Goal: Task Accomplishment & Management: Manage account settings

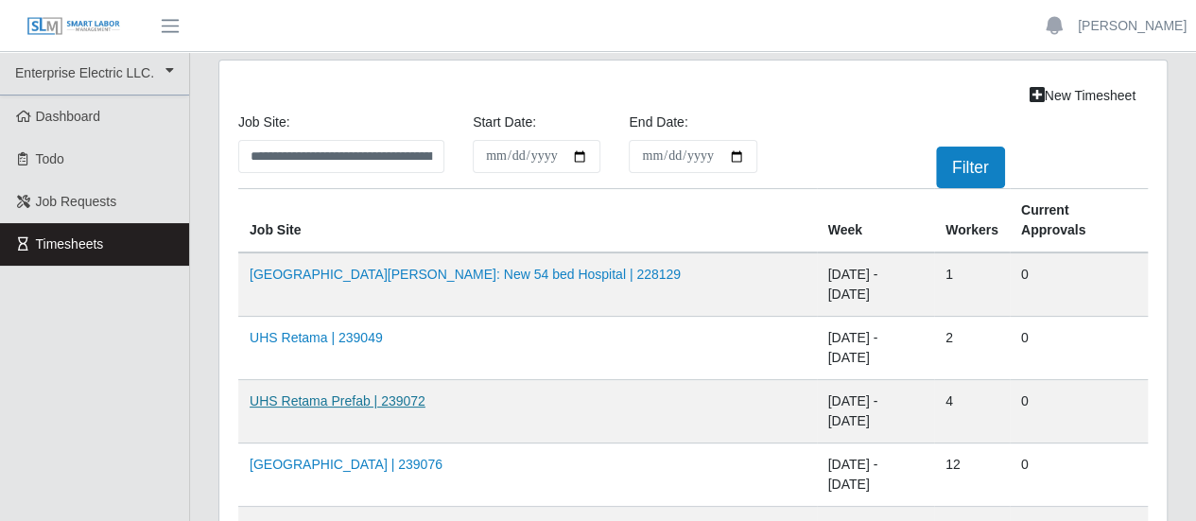
click at [388, 393] on link "UHS Retama Prefab | 239072" at bounding box center [338, 400] width 176 height 15
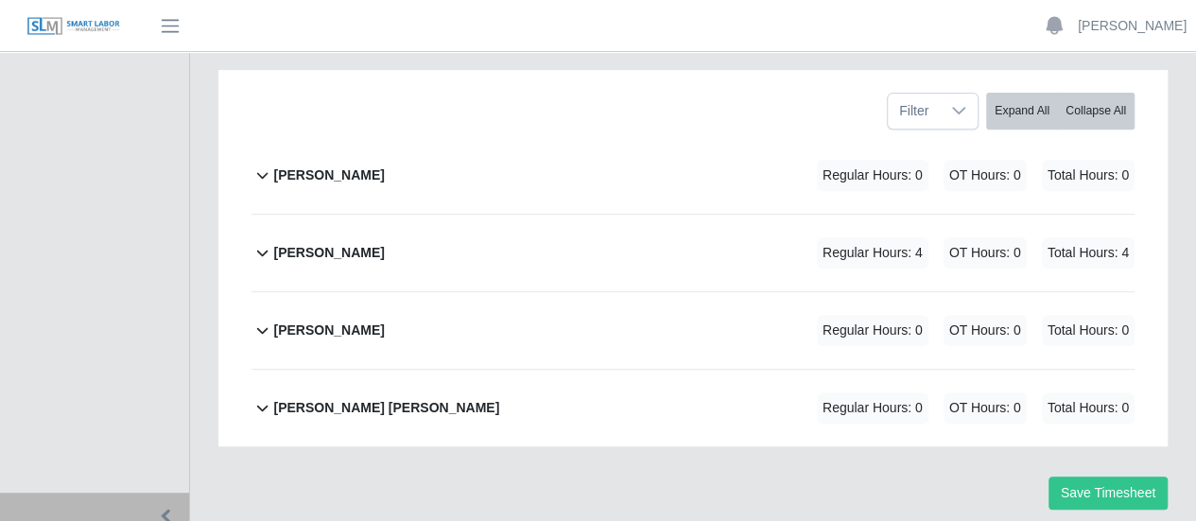
scroll to position [367, 0]
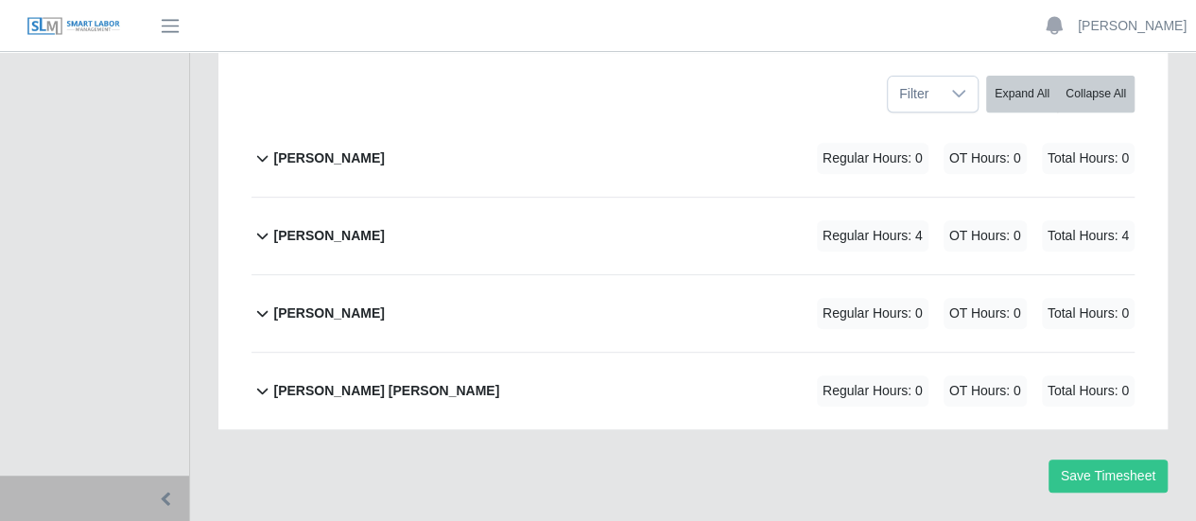
click at [345, 226] on b "[PERSON_NAME]" at bounding box center [328, 236] width 111 height 20
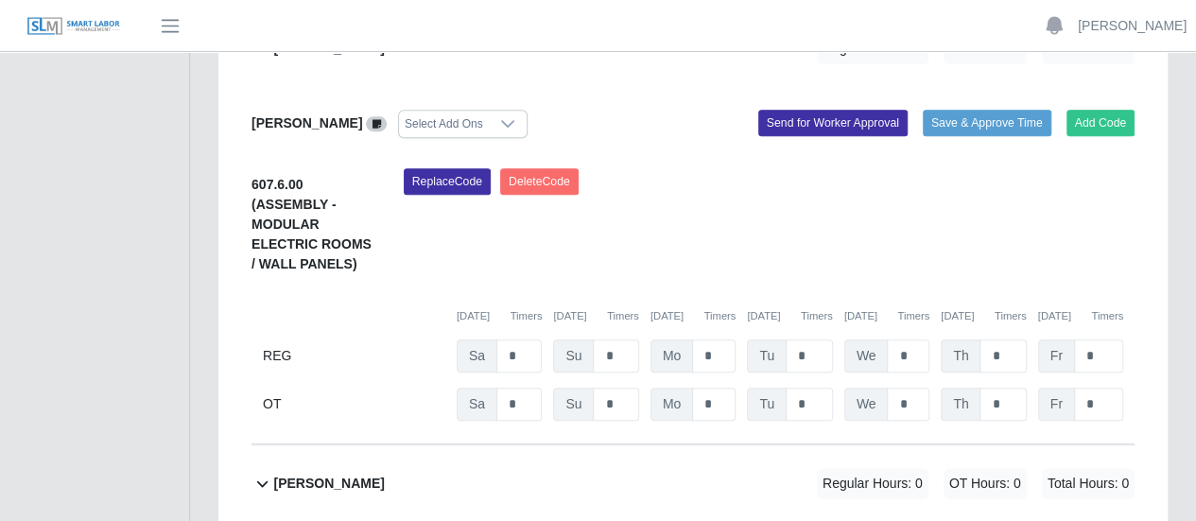
scroll to position [439, 0]
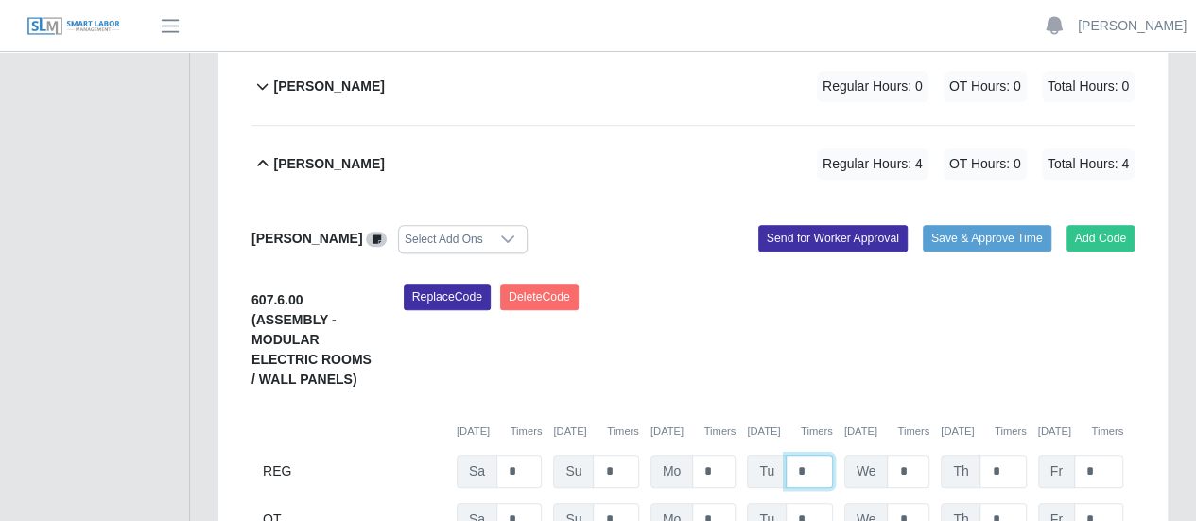
drag, startPoint x: 808, startPoint y: 421, endPoint x: 787, endPoint y: 421, distance: 20.8
click at [787, 455] on input "*" at bounding box center [809, 471] width 47 height 33
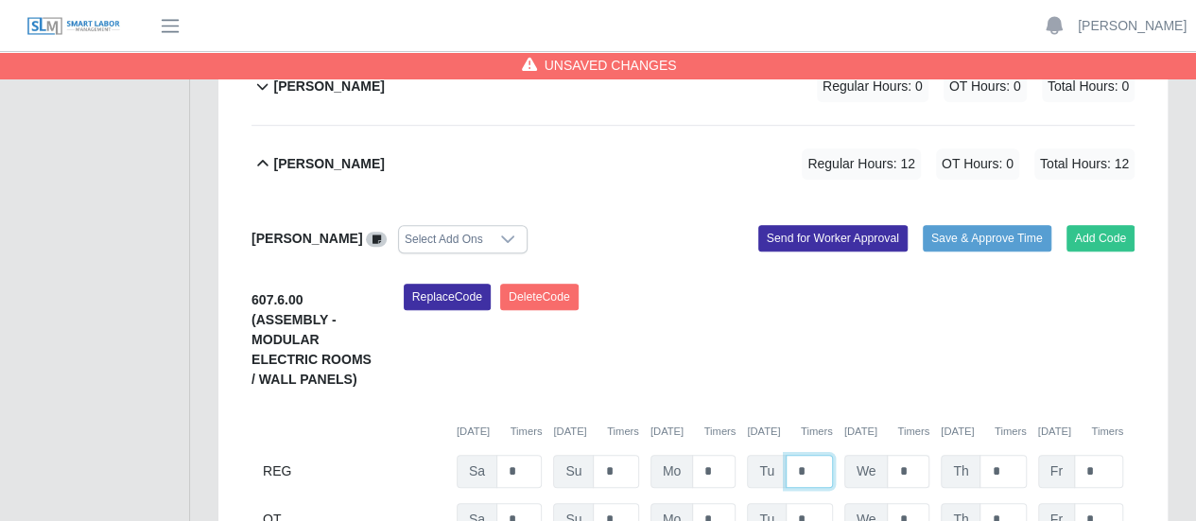
type input "*"
click at [919, 455] on input "*" at bounding box center [908, 471] width 43 height 33
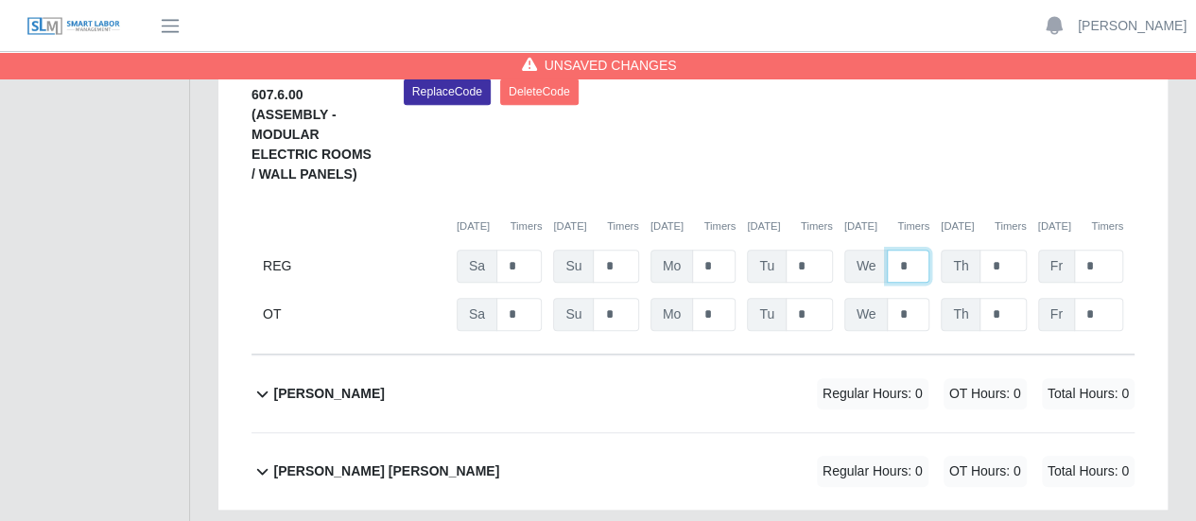
scroll to position [723, 0]
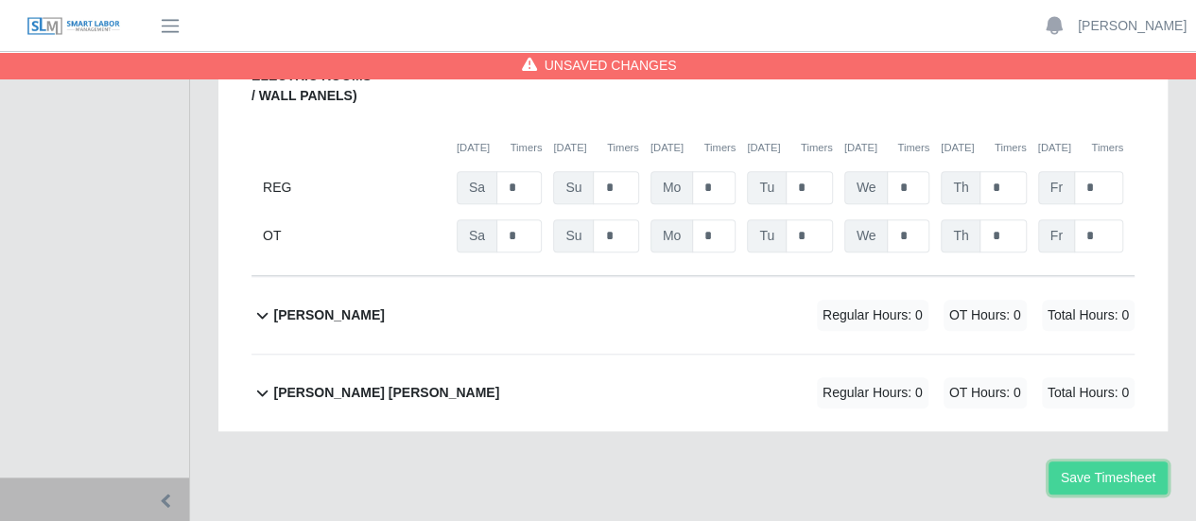
click at [1090, 462] on button "Save Timesheet" at bounding box center [1108, 478] width 119 height 33
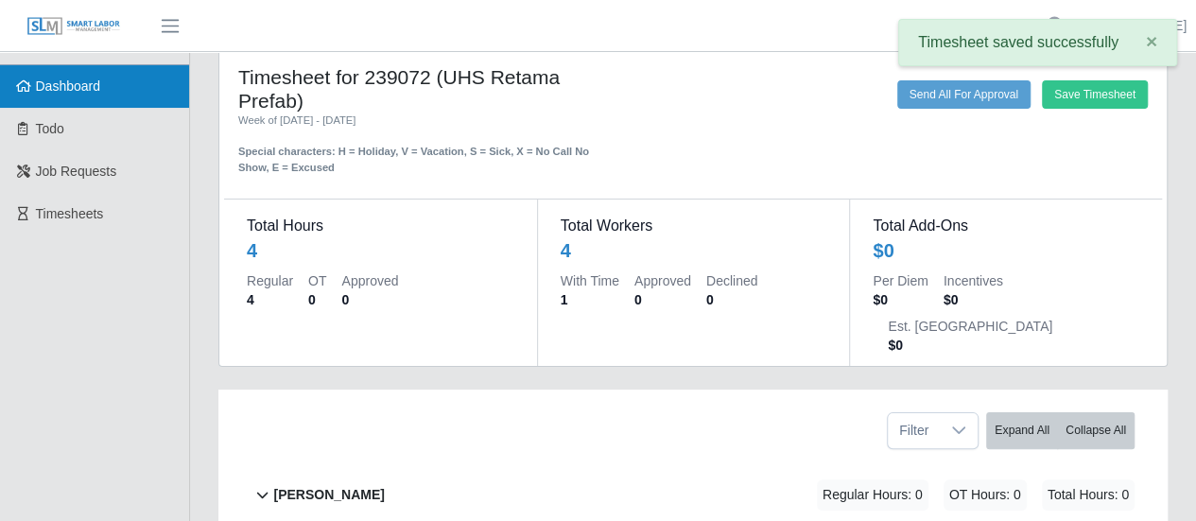
scroll to position [0, 0]
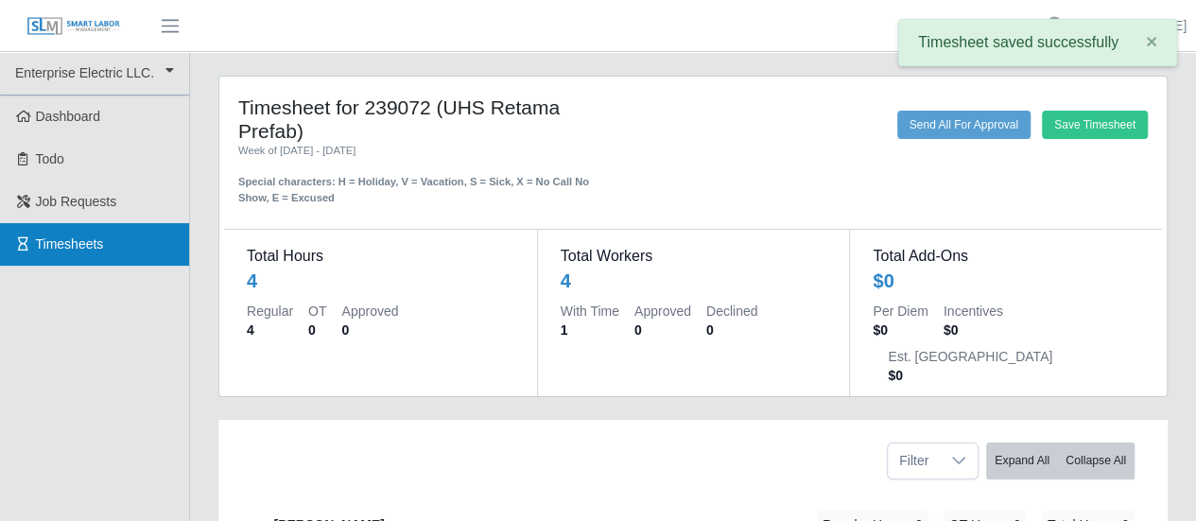
click at [61, 249] on span "Timesheets" at bounding box center [70, 243] width 68 height 15
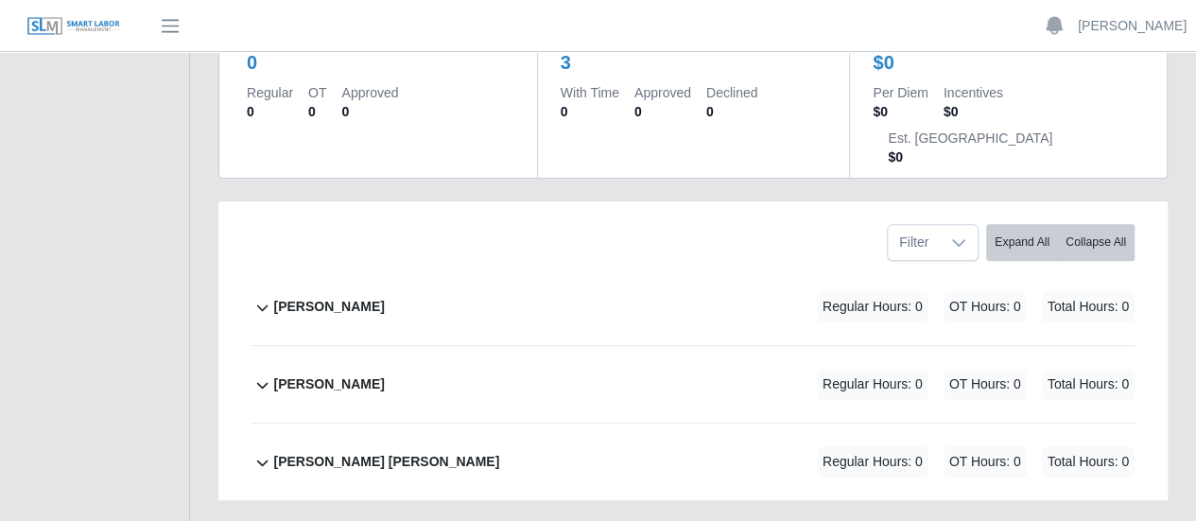
scroll to position [284, 0]
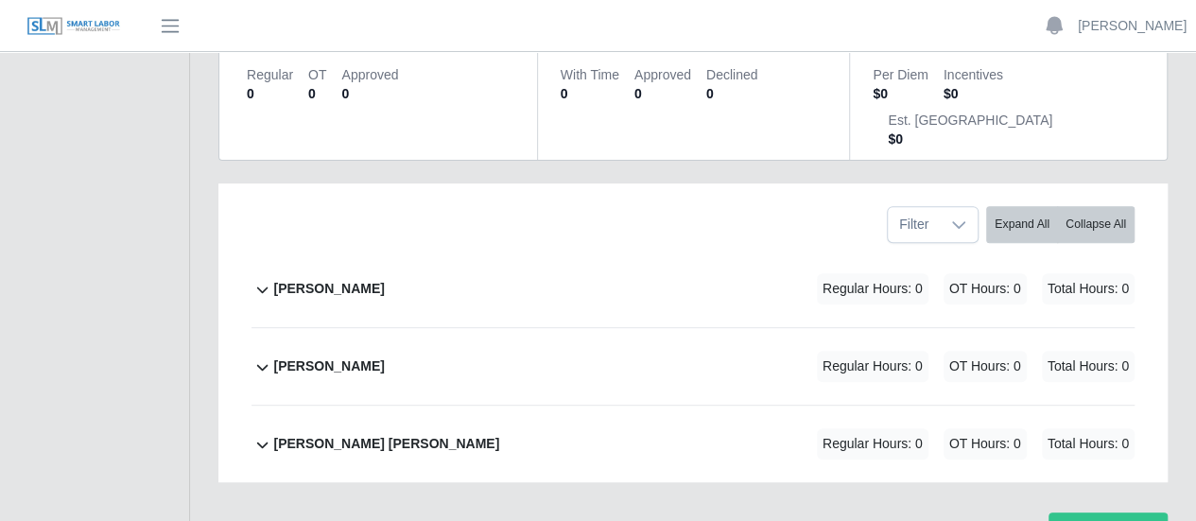
click at [310, 273] on div "Joseph Sanchez" at bounding box center [328, 288] width 111 height 31
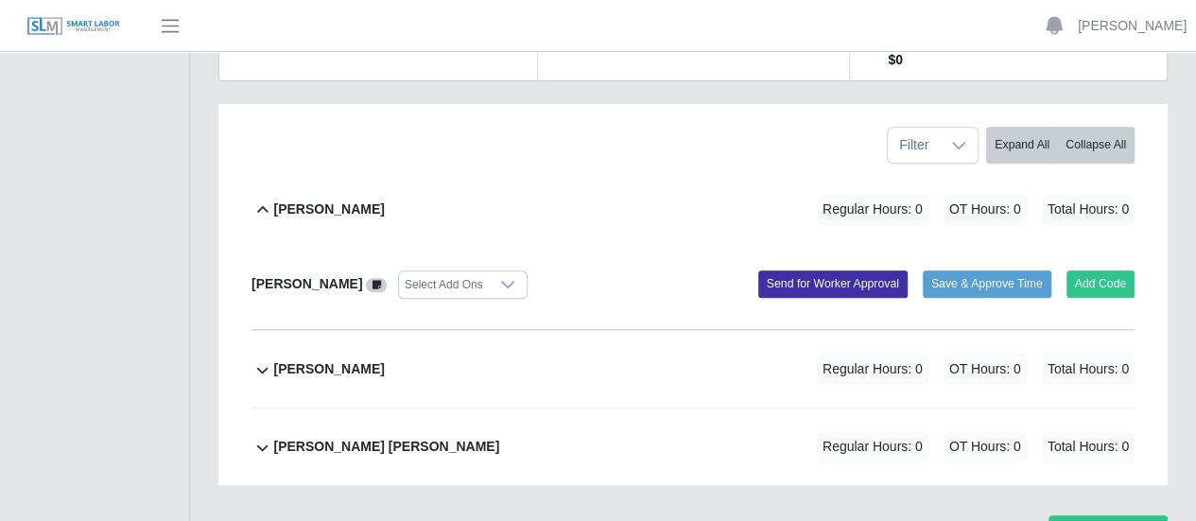
scroll to position [365, 0]
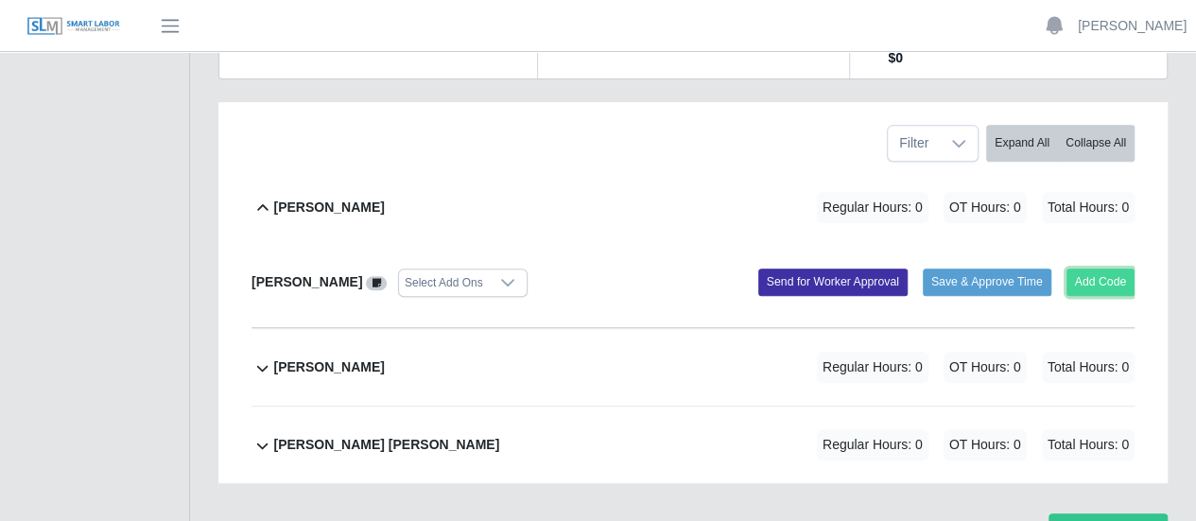
click at [1092, 269] on button "Add Code" at bounding box center [1101, 282] width 69 height 26
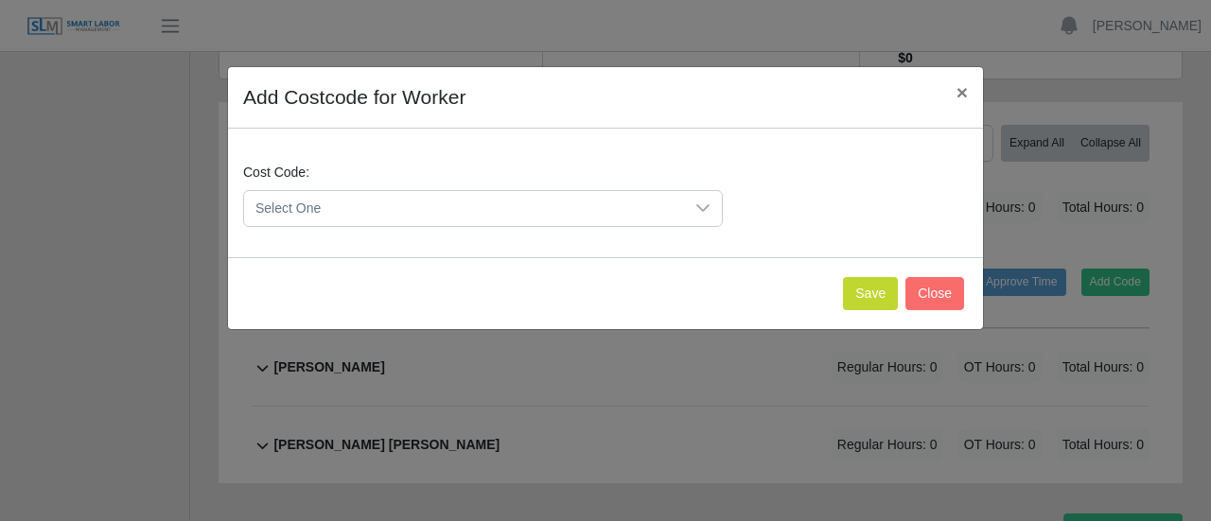
click at [443, 213] on span "Select One" at bounding box center [464, 208] width 440 height 35
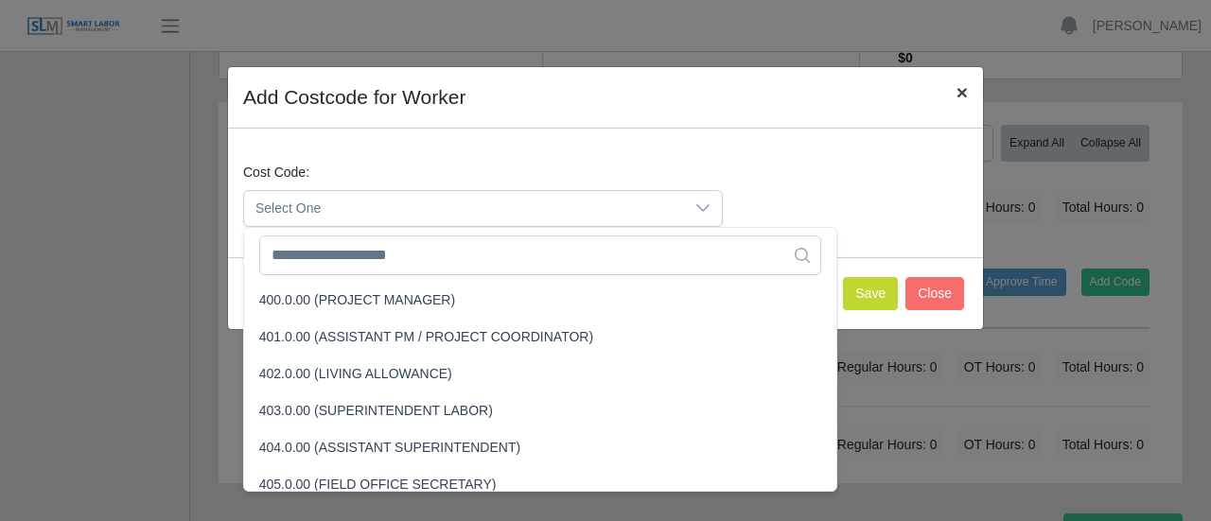
click at [965, 91] on span "×" at bounding box center [961, 92] width 11 height 22
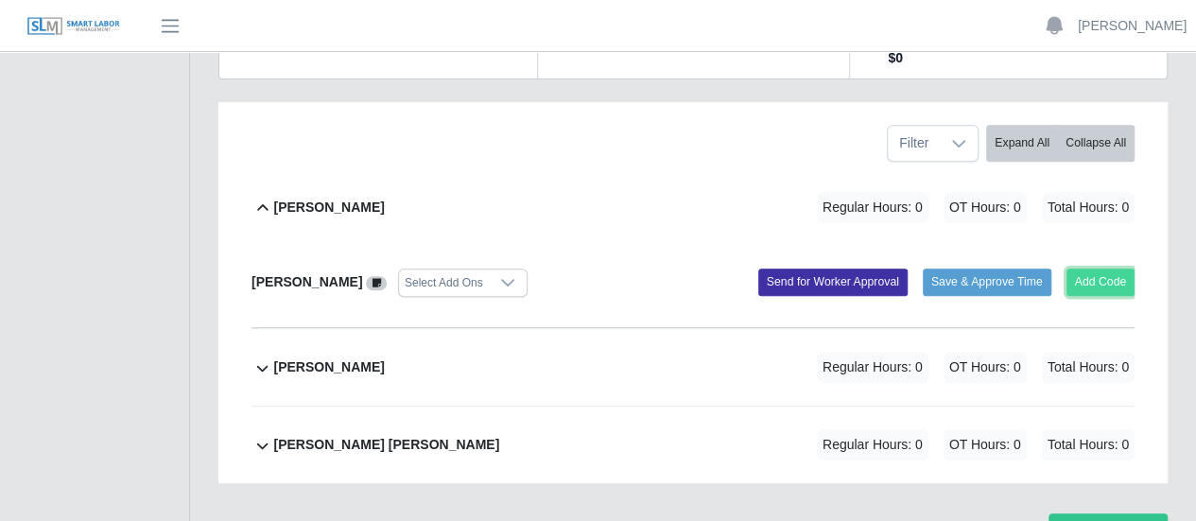
click at [1116, 269] on button "Add Code" at bounding box center [1101, 282] width 69 height 26
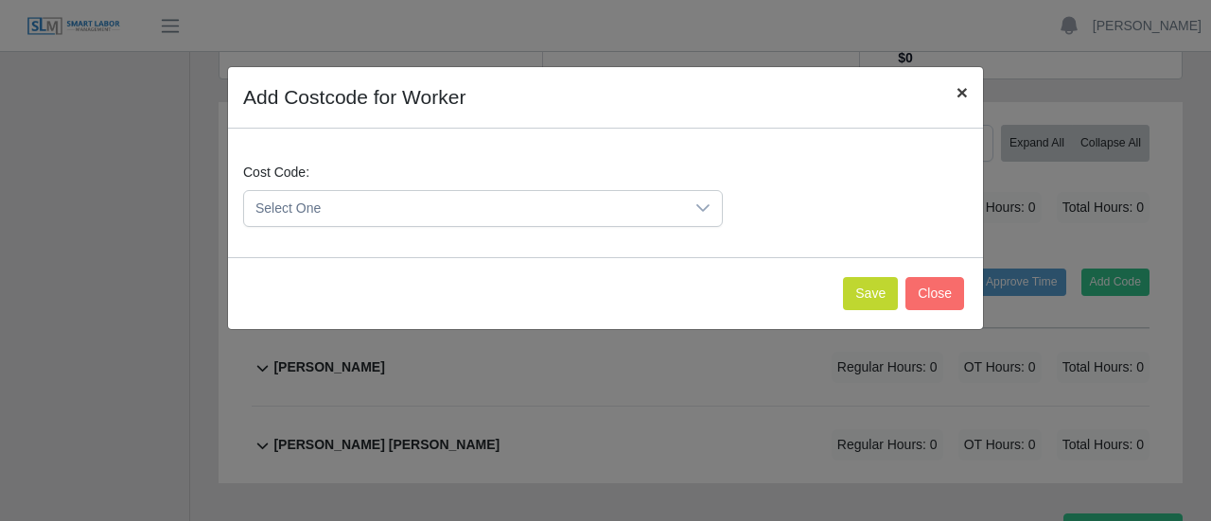
click at [959, 86] on span "×" at bounding box center [961, 92] width 11 height 22
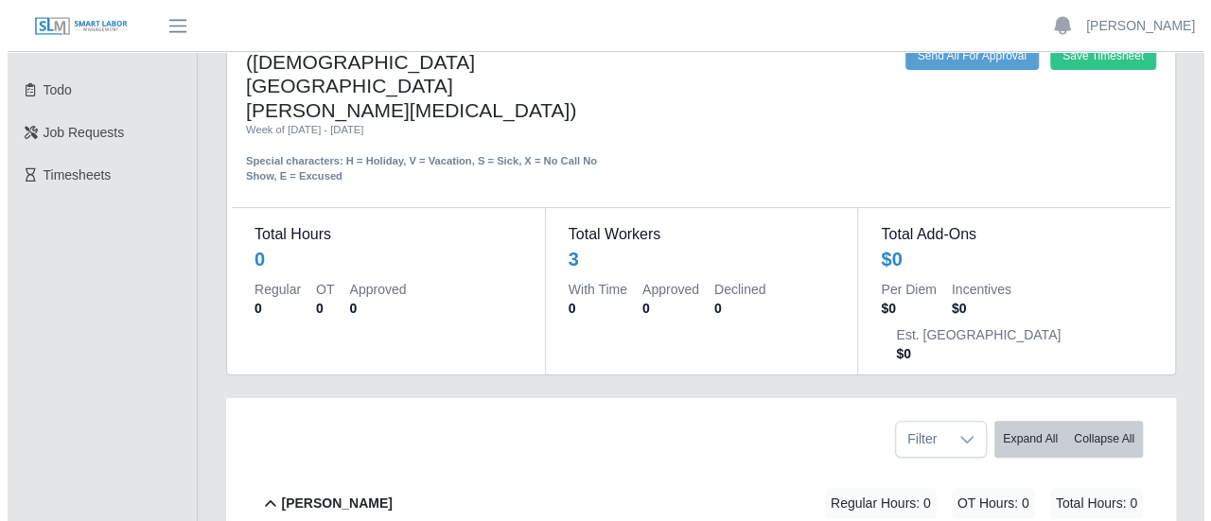
scroll to position [189, 0]
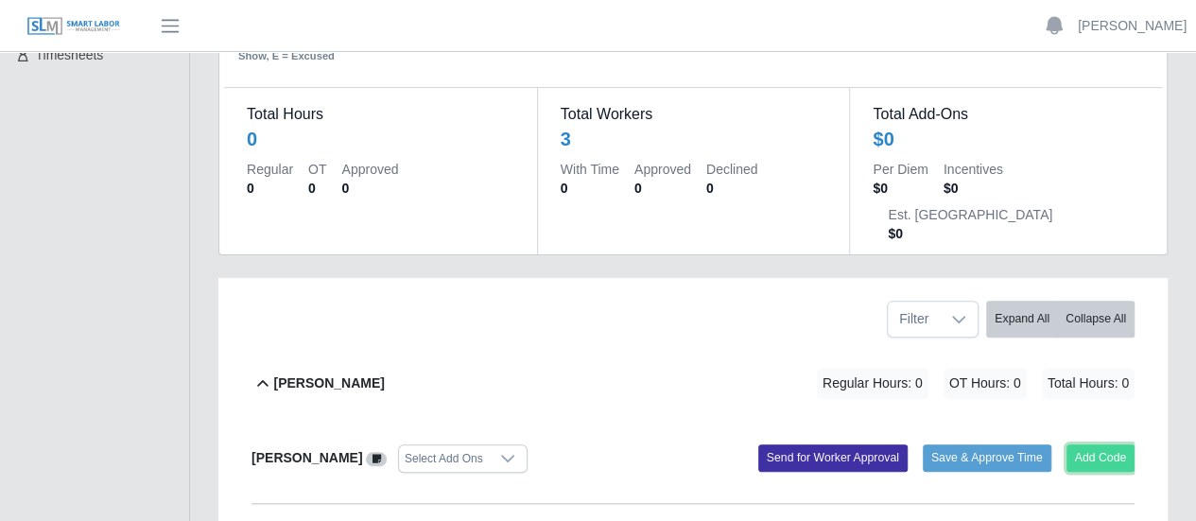
click at [1095, 445] on button "Add Code" at bounding box center [1101, 458] width 69 height 26
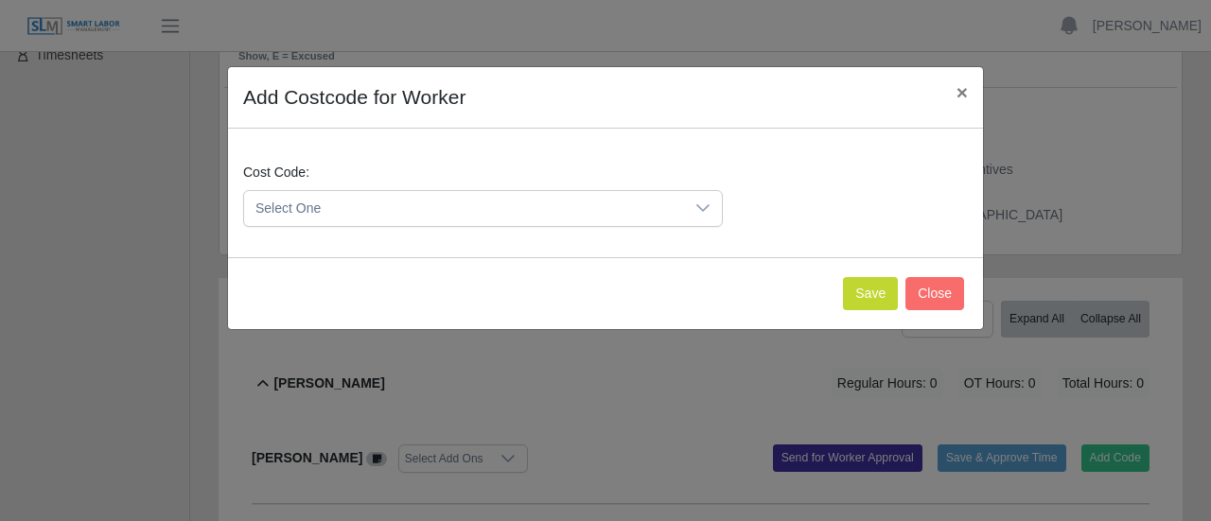
click at [309, 203] on span "Select One" at bounding box center [464, 208] width 440 height 35
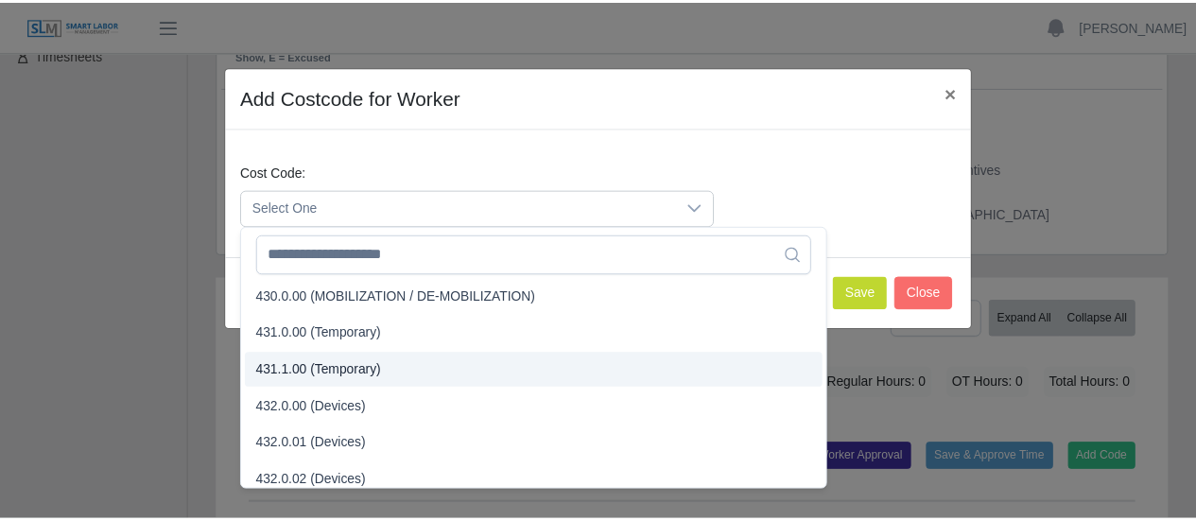
scroll to position [1986, 0]
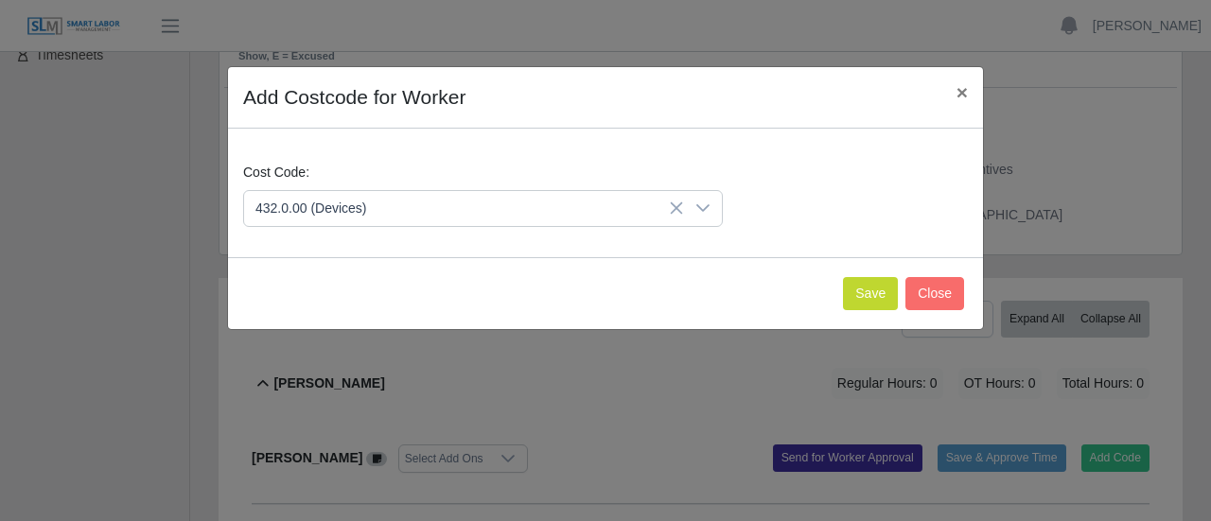
click at [308, 380] on span "432.0.00 (Devices)" at bounding box center [315, 380] width 112 height 20
click at [876, 295] on button "Save" at bounding box center [870, 293] width 55 height 33
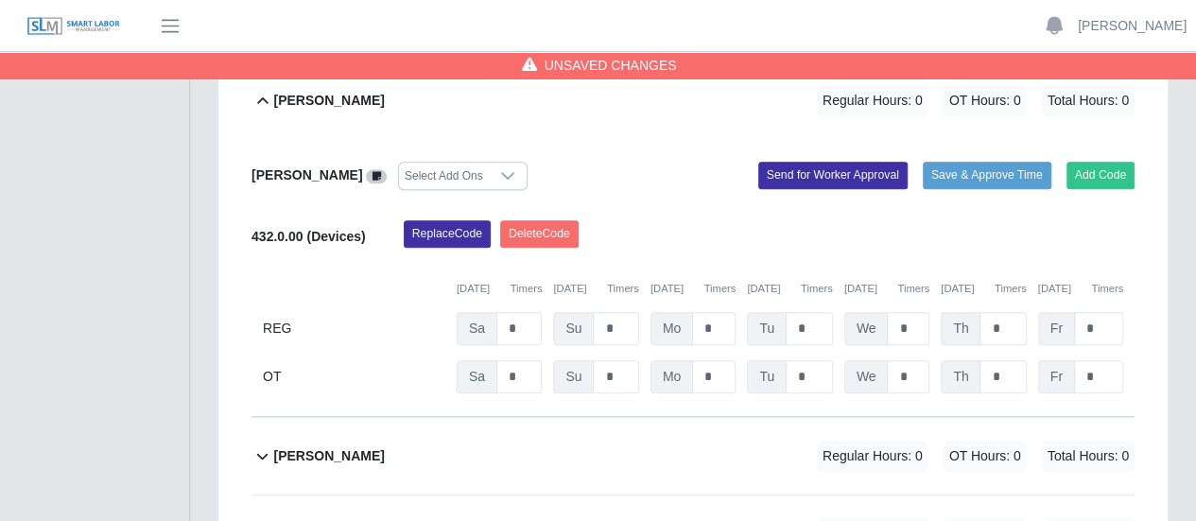
scroll to position [377, 0]
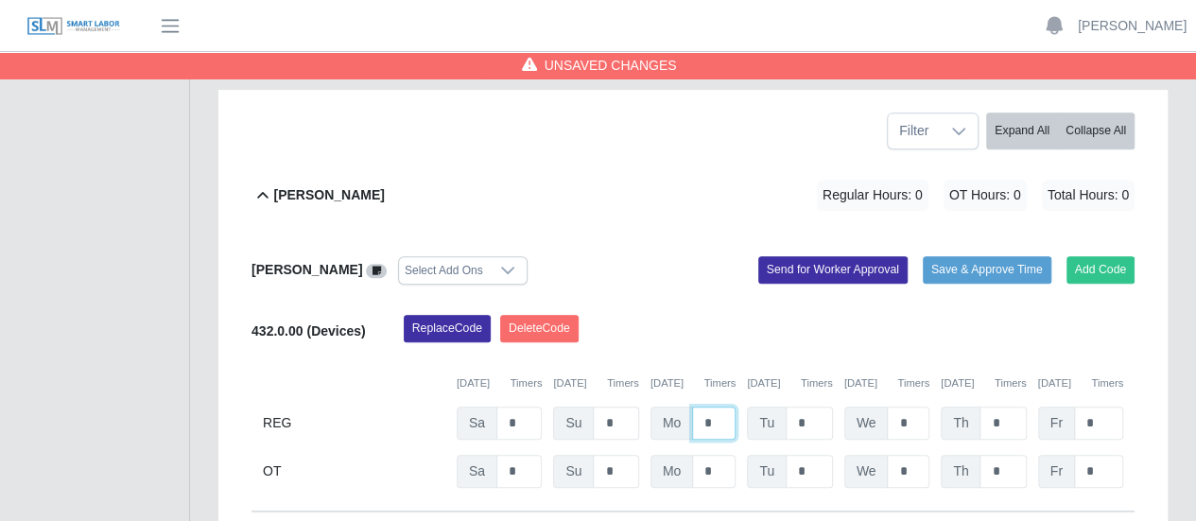
drag, startPoint x: 715, startPoint y: 323, endPoint x: 604, endPoint y: 314, distance: 111.0
click at [695, 407] on input "*" at bounding box center [714, 423] width 44 height 33
type input "*"
click at [809, 407] on input "*" at bounding box center [809, 423] width 47 height 33
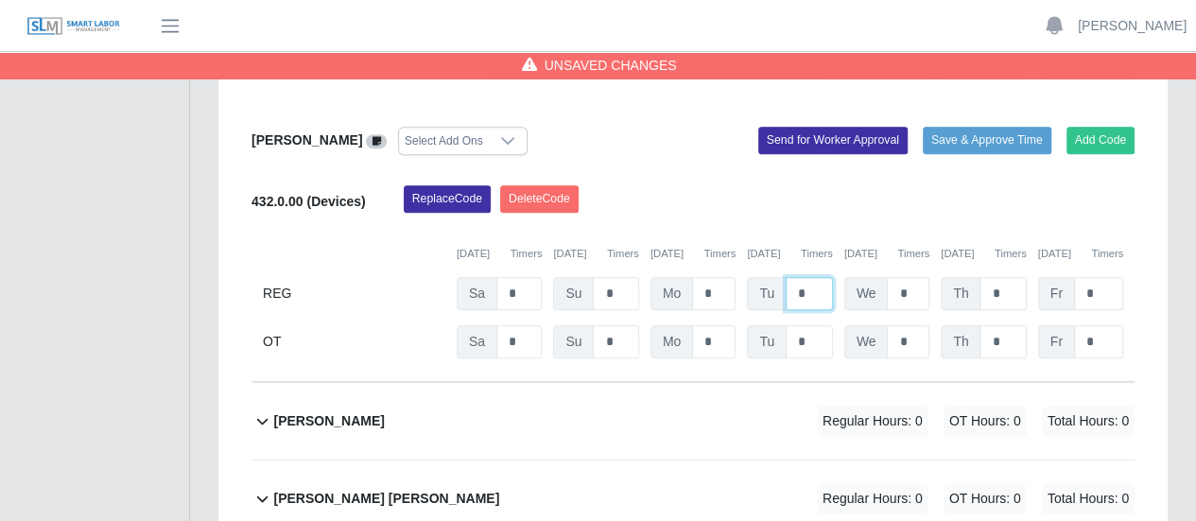
scroll to position [567, 0]
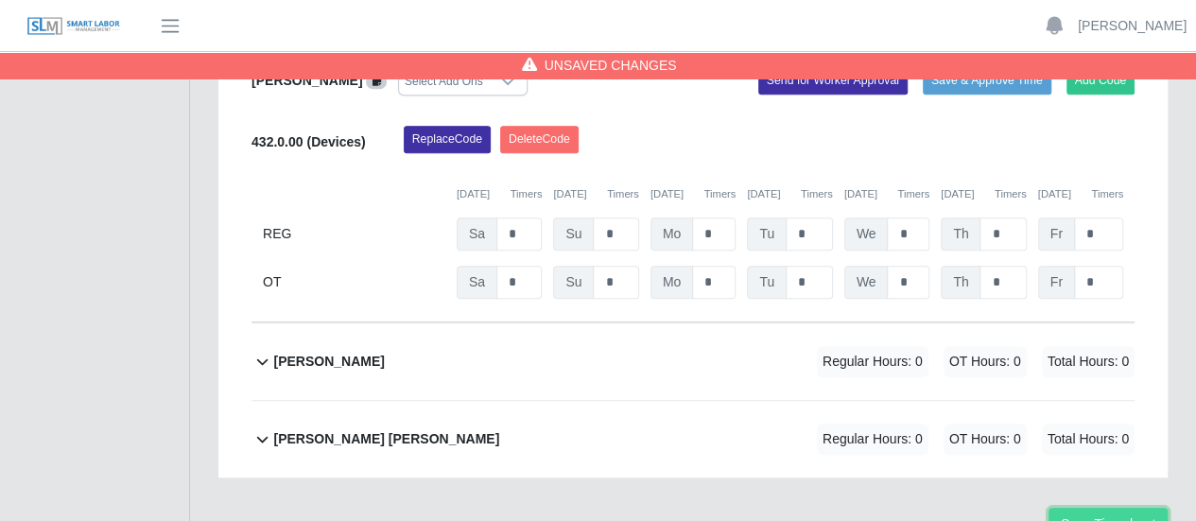
click at [1122, 508] on button "Save Timesheet" at bounding box center [1108, 524] width 119 height 33
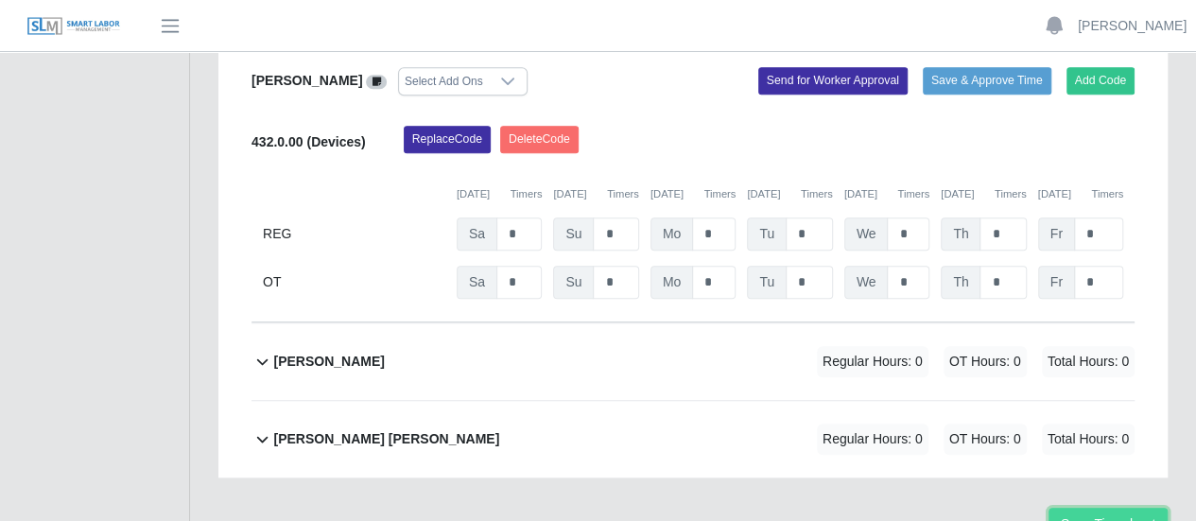
click at [1110, 508] on button "Save Timesheet" at bounding box center [1108, 524] width 119 height 33
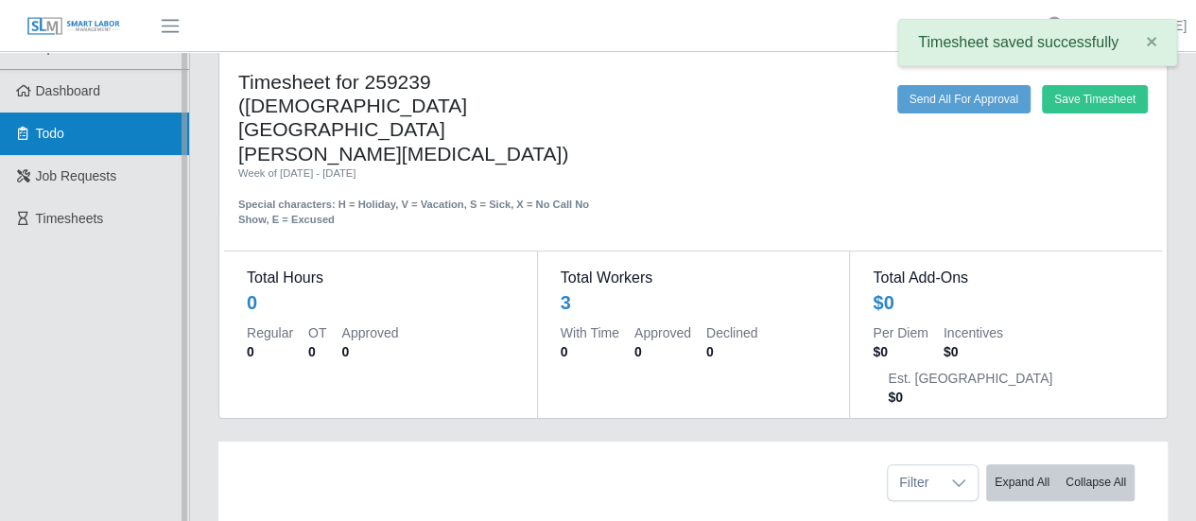
scroll to position [0, 0]
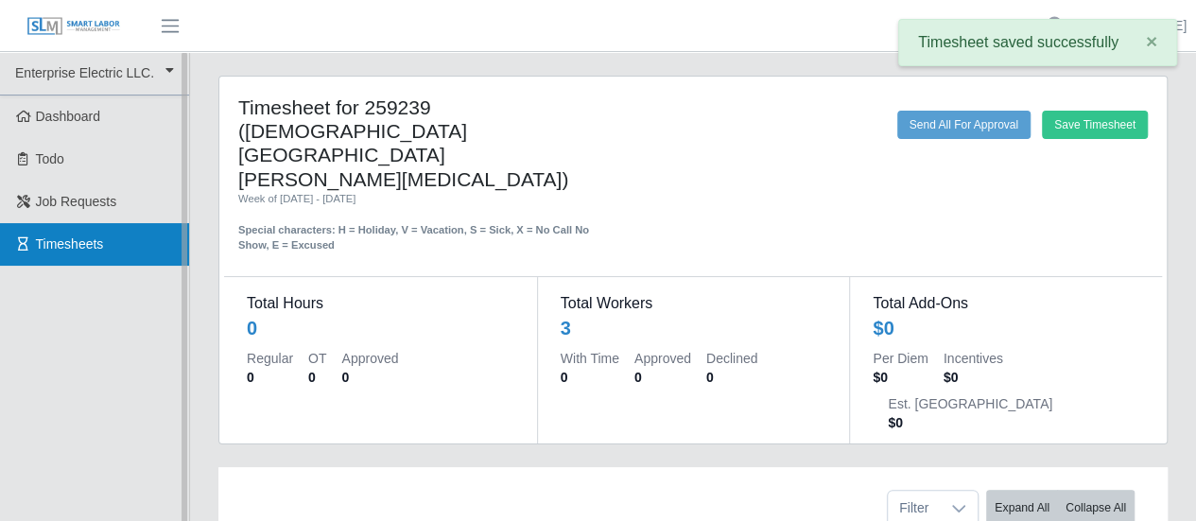
click at [81, 253] on link "Timesheets" at bounding box center [94, 244] width 189 height 43
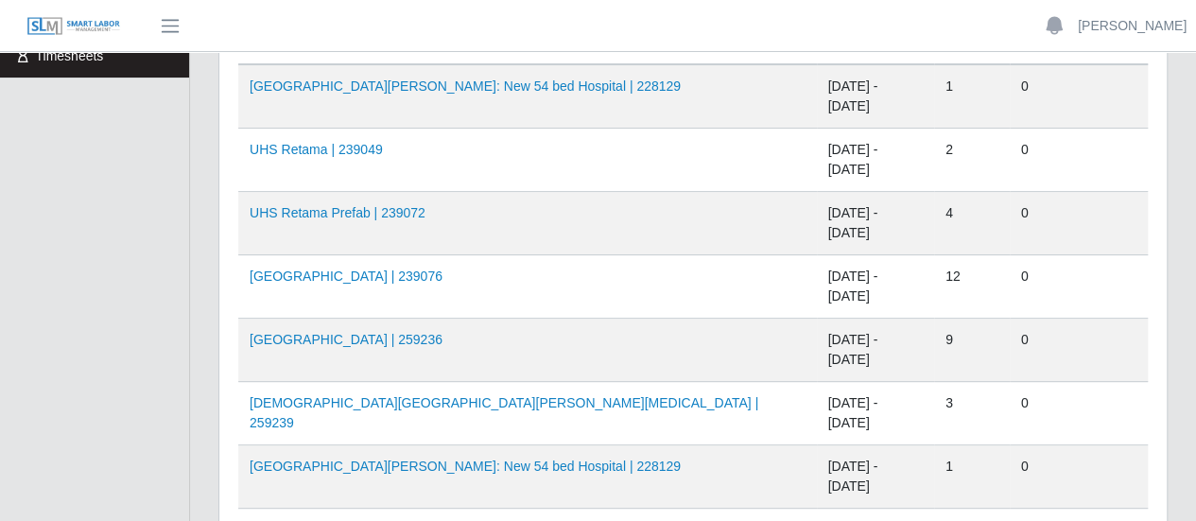
scroll to position [189, 0]
click at [329, 204] on link "UHS Retama Prefab | 239072" at bounding box center [338, 211] width 176 height 15
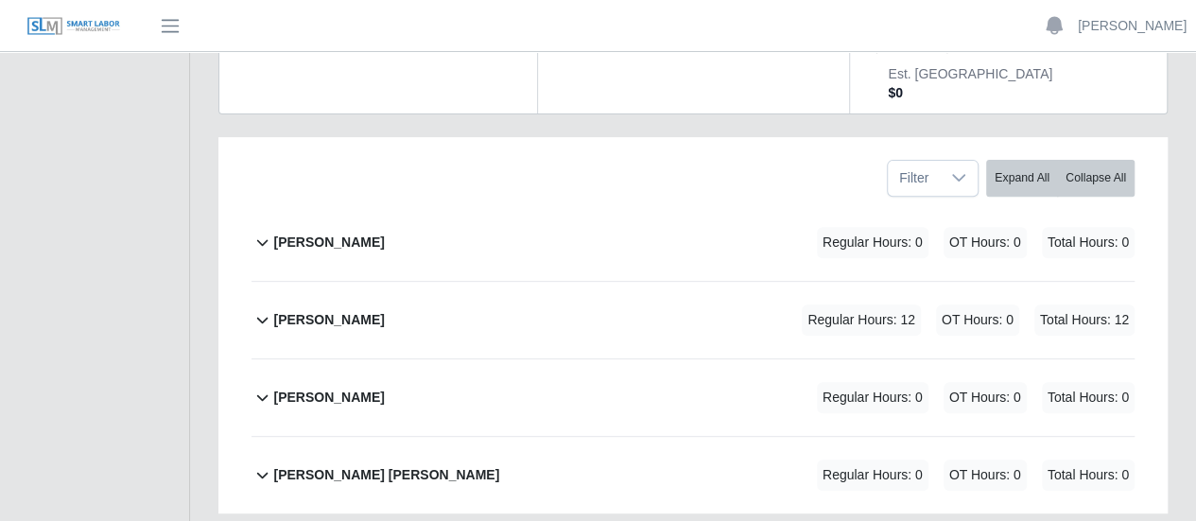
scroll to position [284, 0]
click at [354, 309] on b "Joseph Sanchez" at bounding box center [328, 319] width 111 height 20
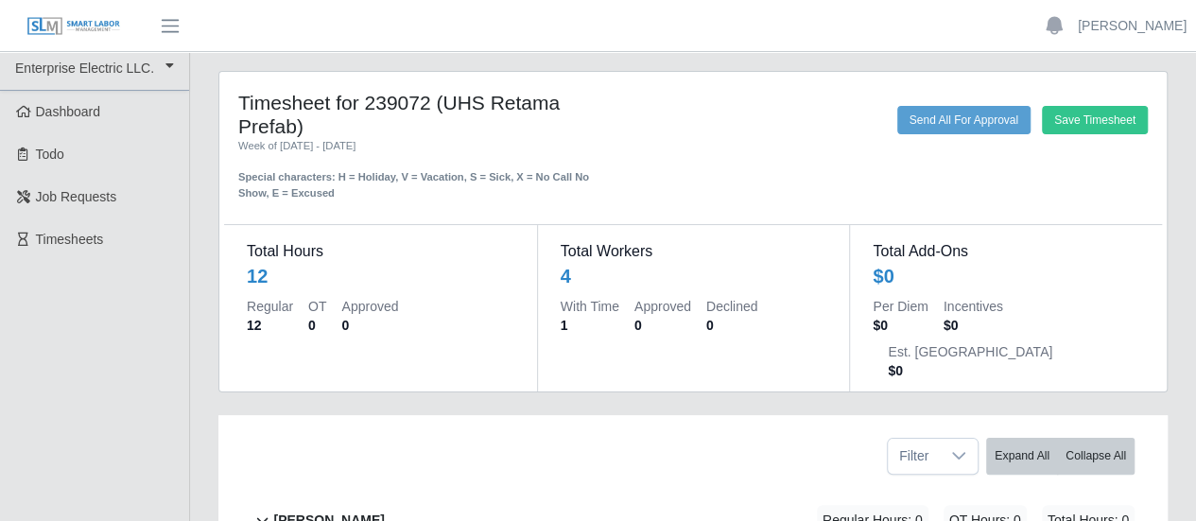
scroll to position [0, 0]
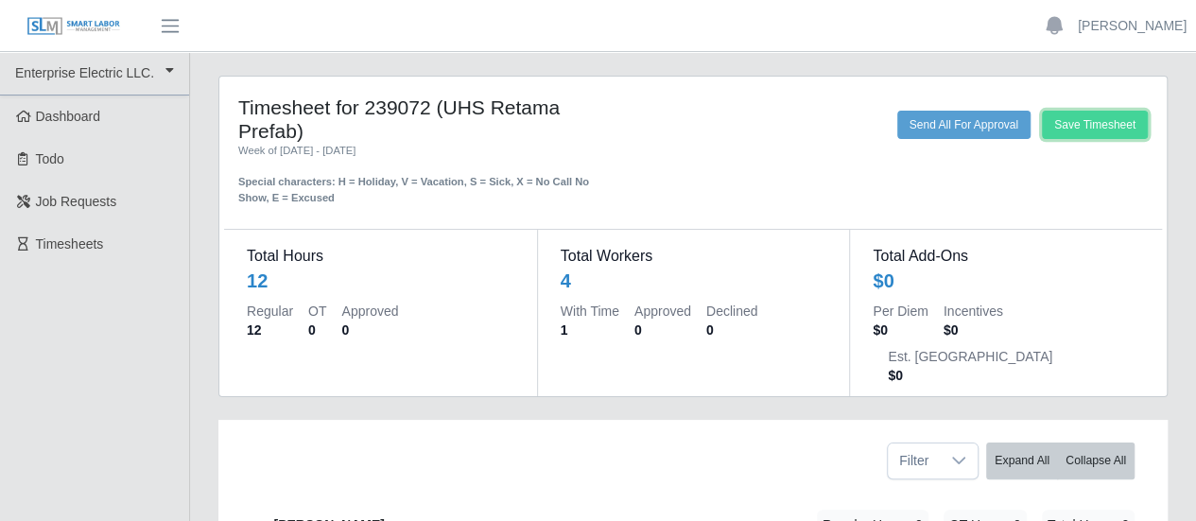
click at [1080, 129] on button "Save Timesheet" at bounding box center [1095, 125] width 106 height 28
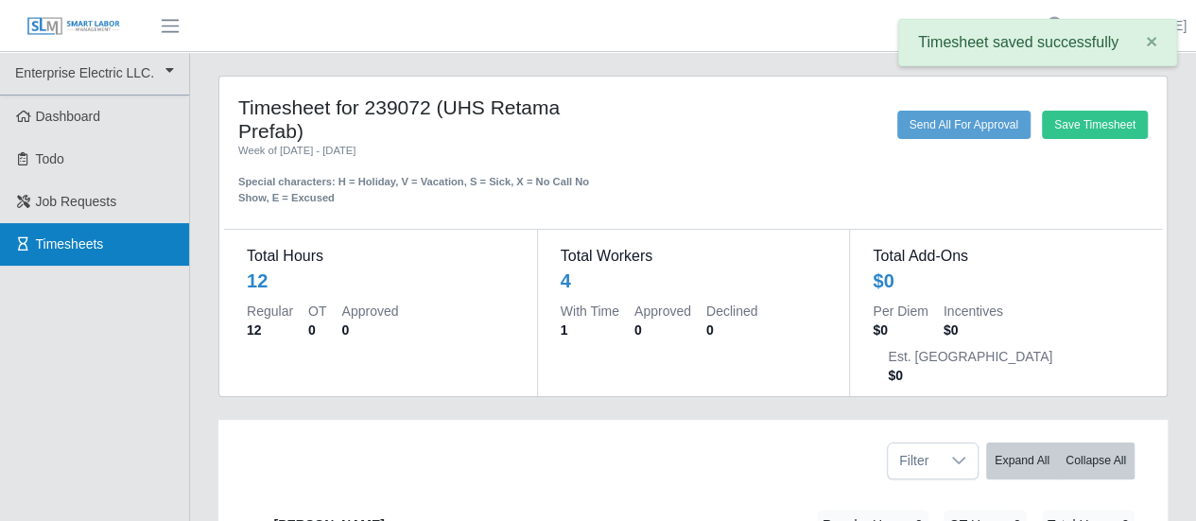
click at [83, 234] on link "Timesheets" at bounding box center [94, 244] width 189 height 43
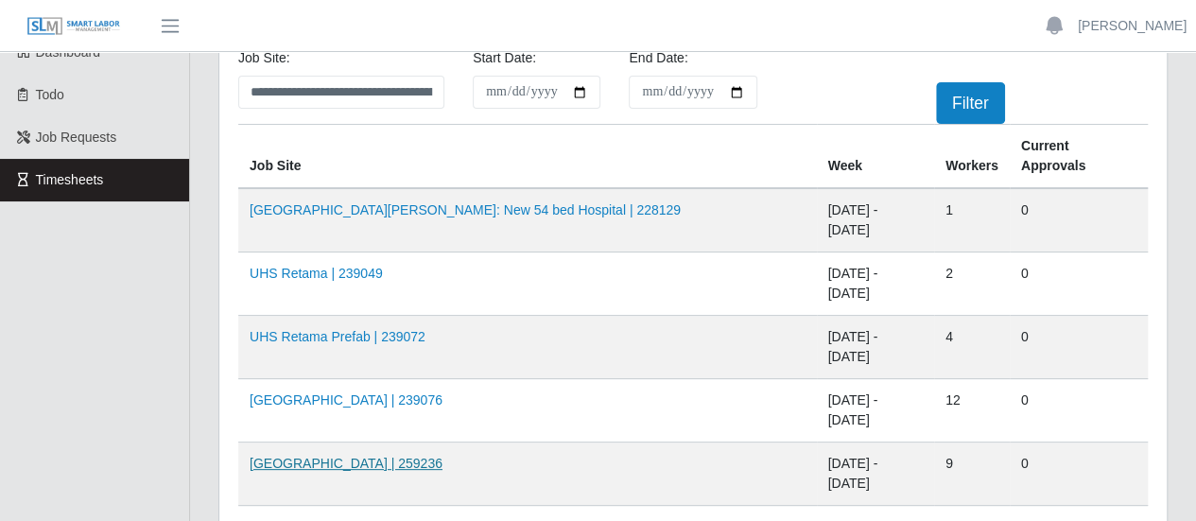
scroll to position [95, 0]
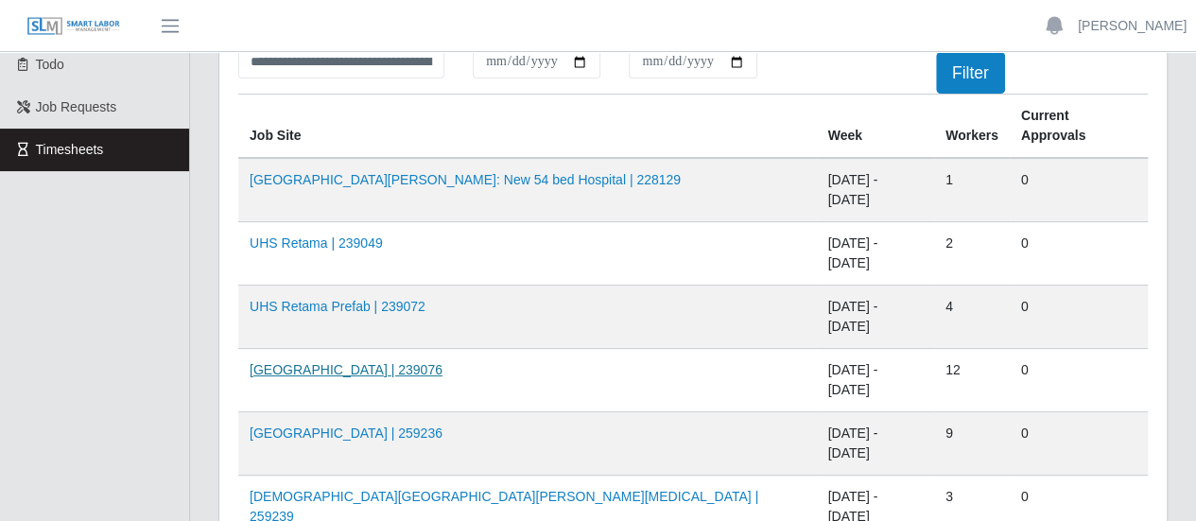
click at [352, 362] on link "[GEOGRAPHIC_DATA] | 239076" at bounding box center [346, 369] width 193 height 15
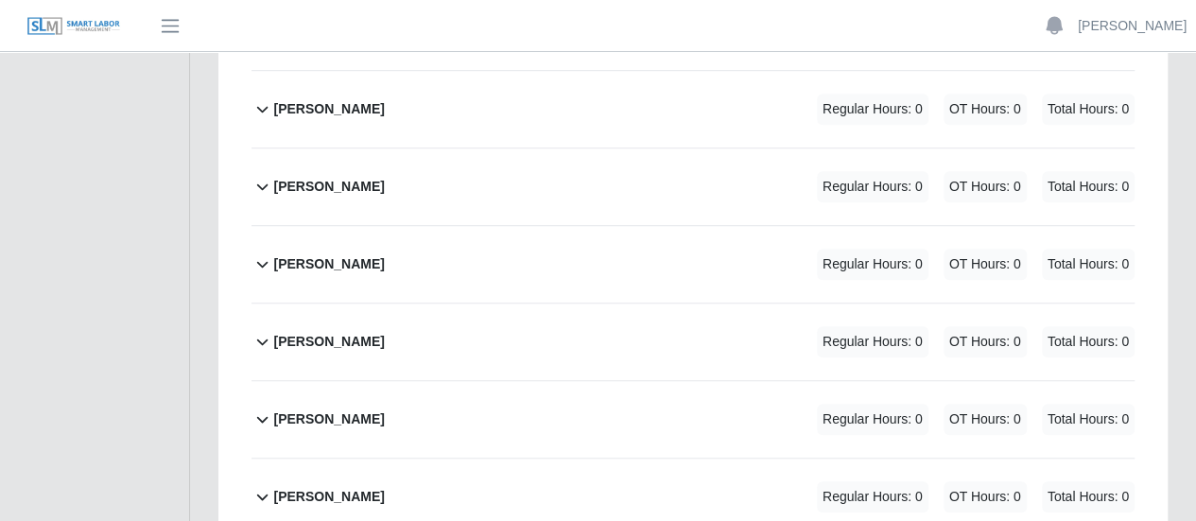
scroll to position [512, 0]
